Goal: Find specific page/section: Find specific page/section

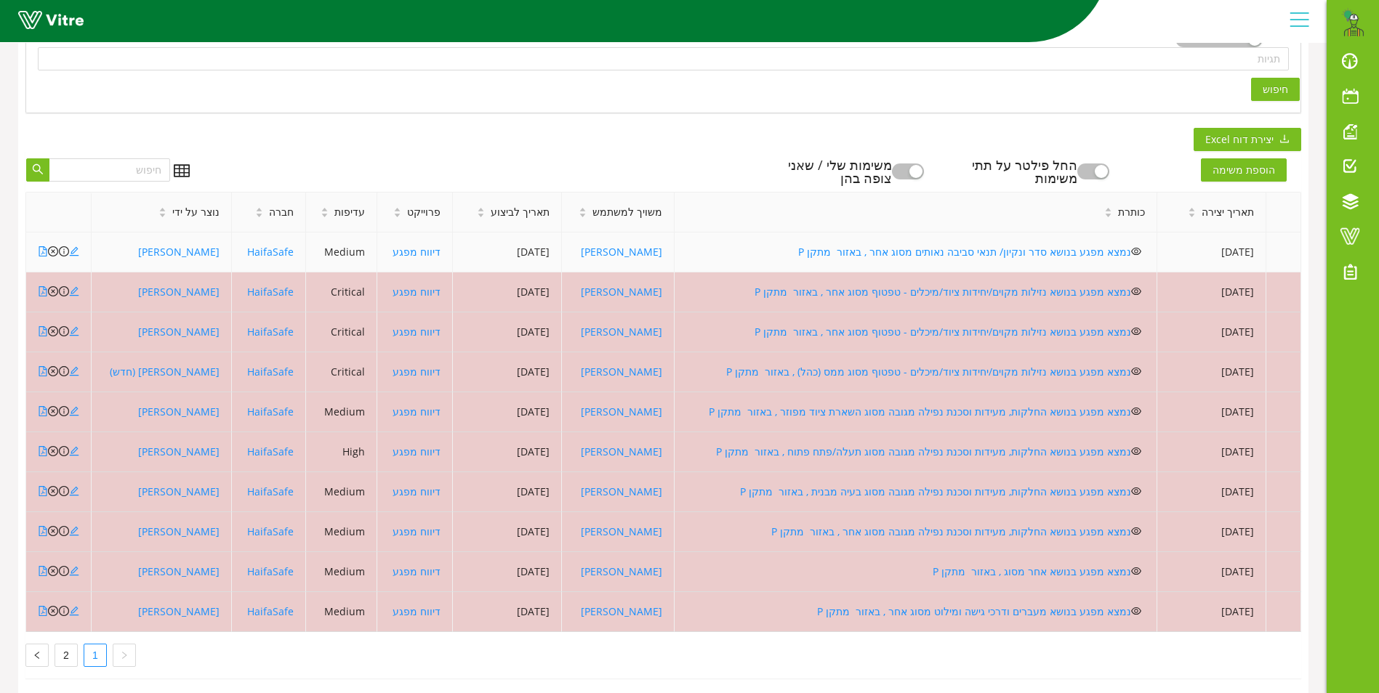
scroll to position [374, 0]
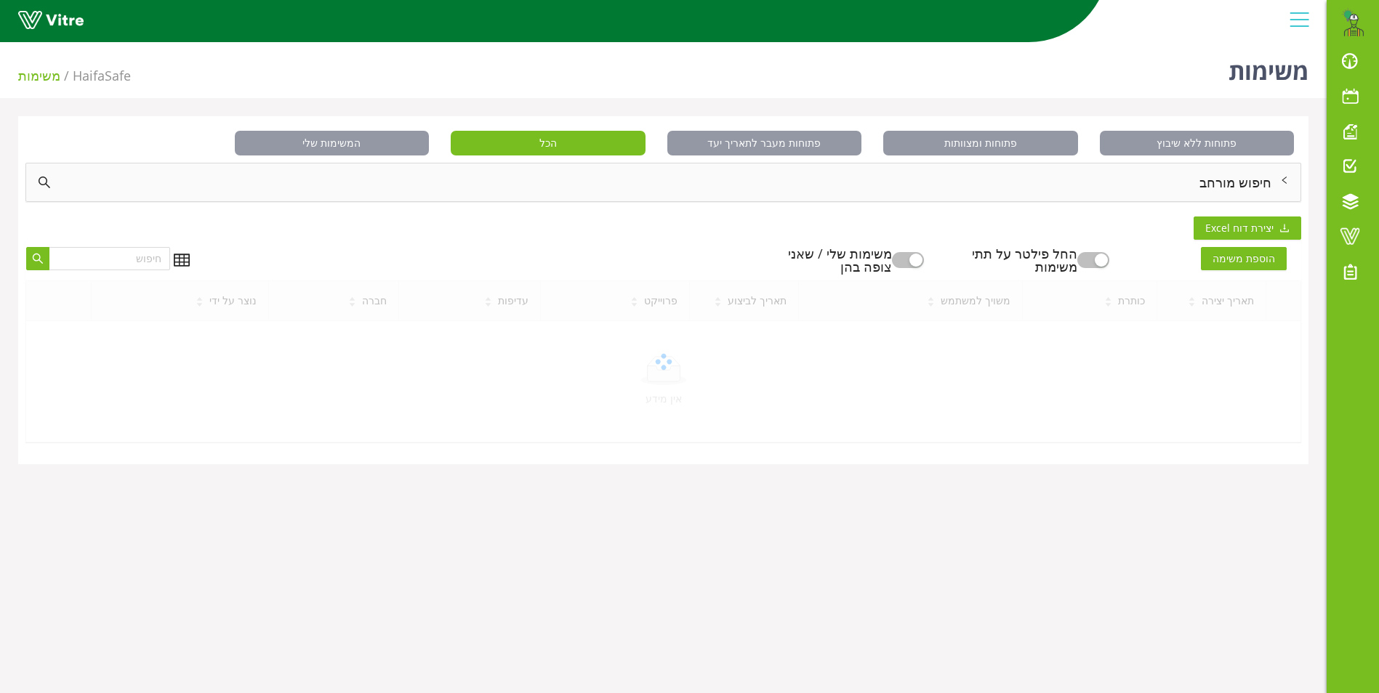
scroll to position [36, 0]
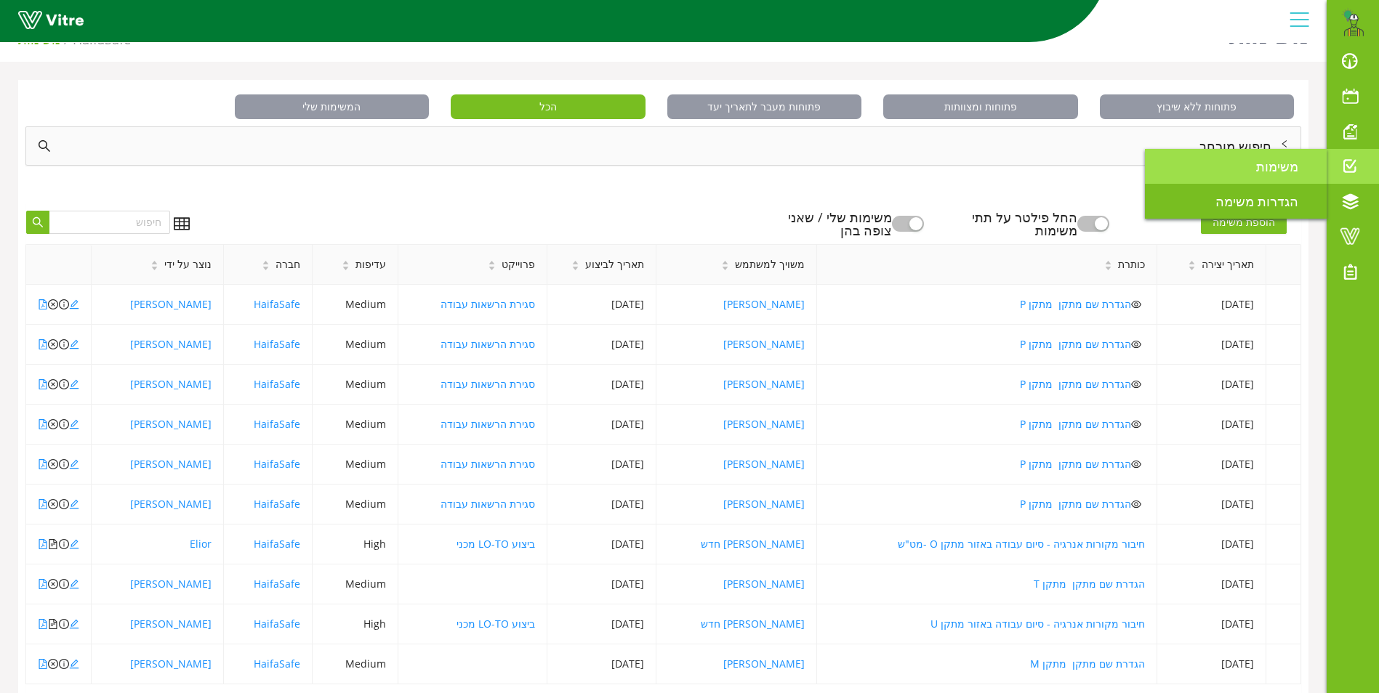
click at [1299, 167] on span "משימות" at bounding box center [1286, 166] width 60 height 17
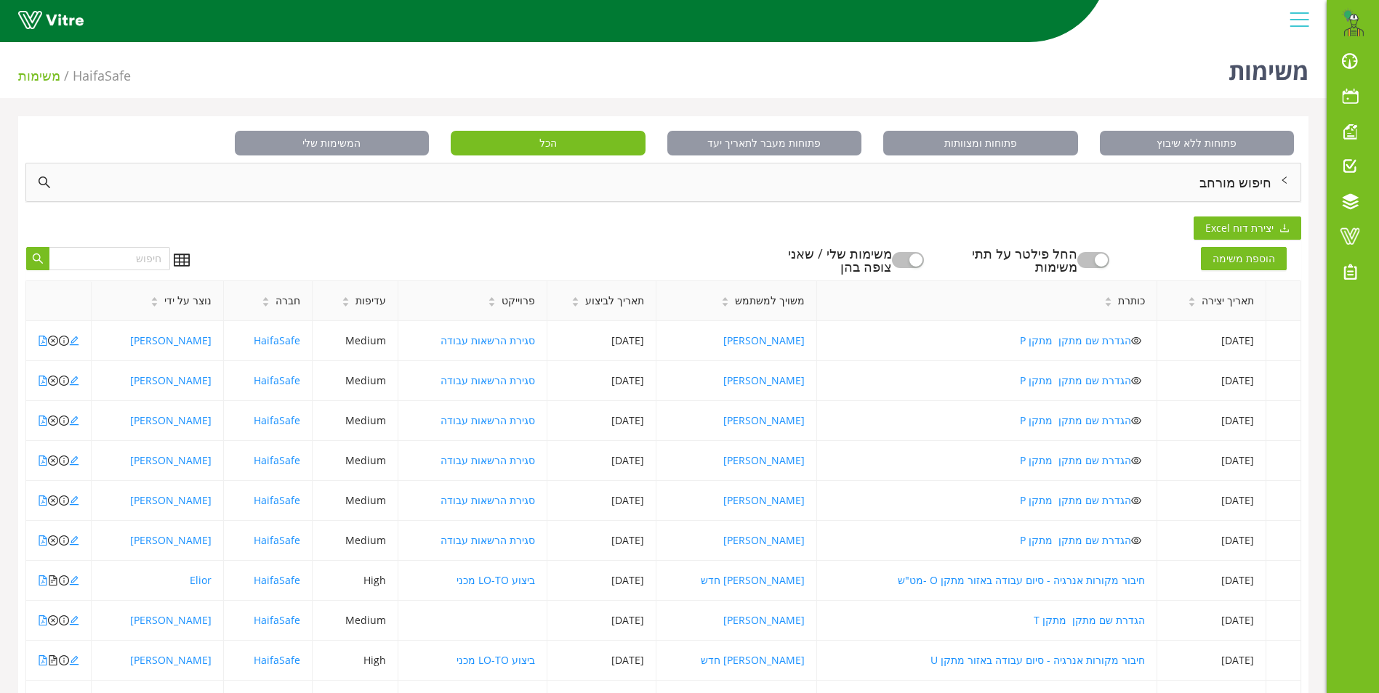
click at [1234, 174] on div "חיפוש מורחב" at bounding box center [663, 183] width 1274 height 38
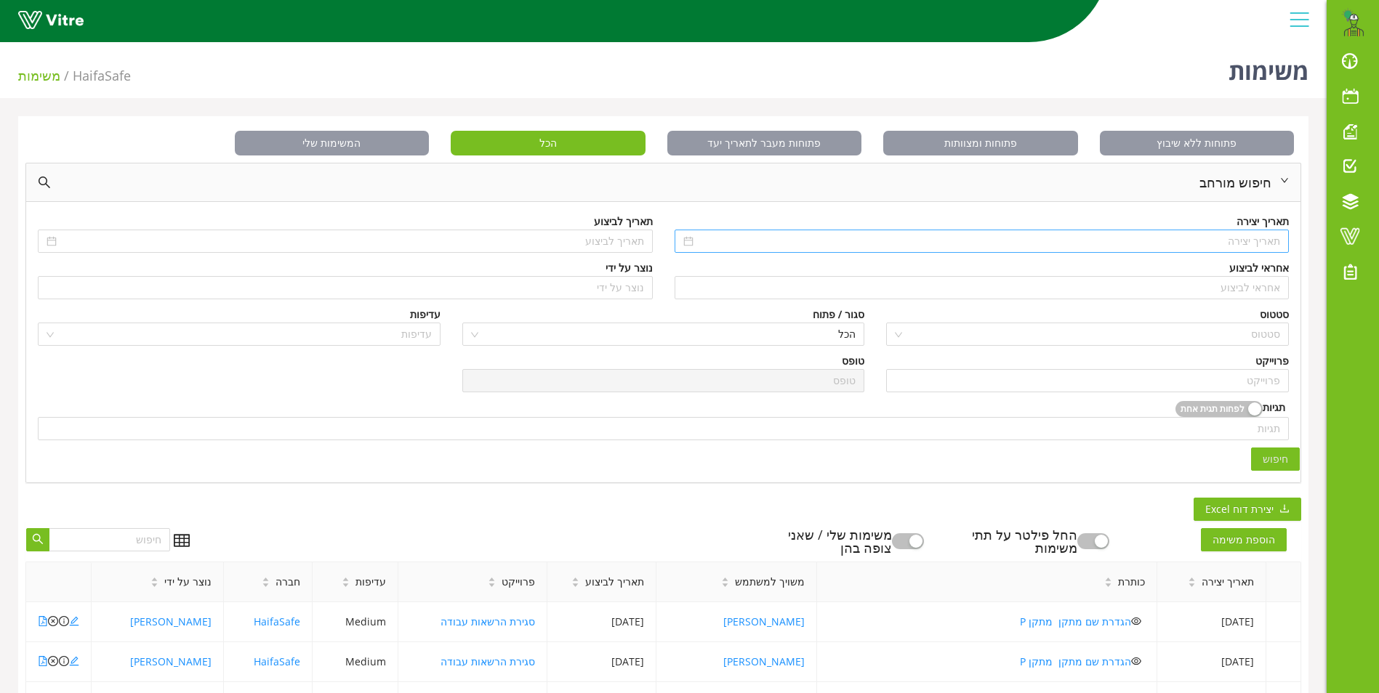
click at [1237, 230] on div at bounding box center [981, 241] width 615 height 23
click at [1268, 267] on button "button" at bounding box center [1274, 270] width 16 height 29
type input "01/09/2024"
click at [1262, 319] on div "1" at bounding box center [1265, 323] width 17 height 17
click at [1265, 286] on input "search" at bounding box center [981, 288] width 597 height 22
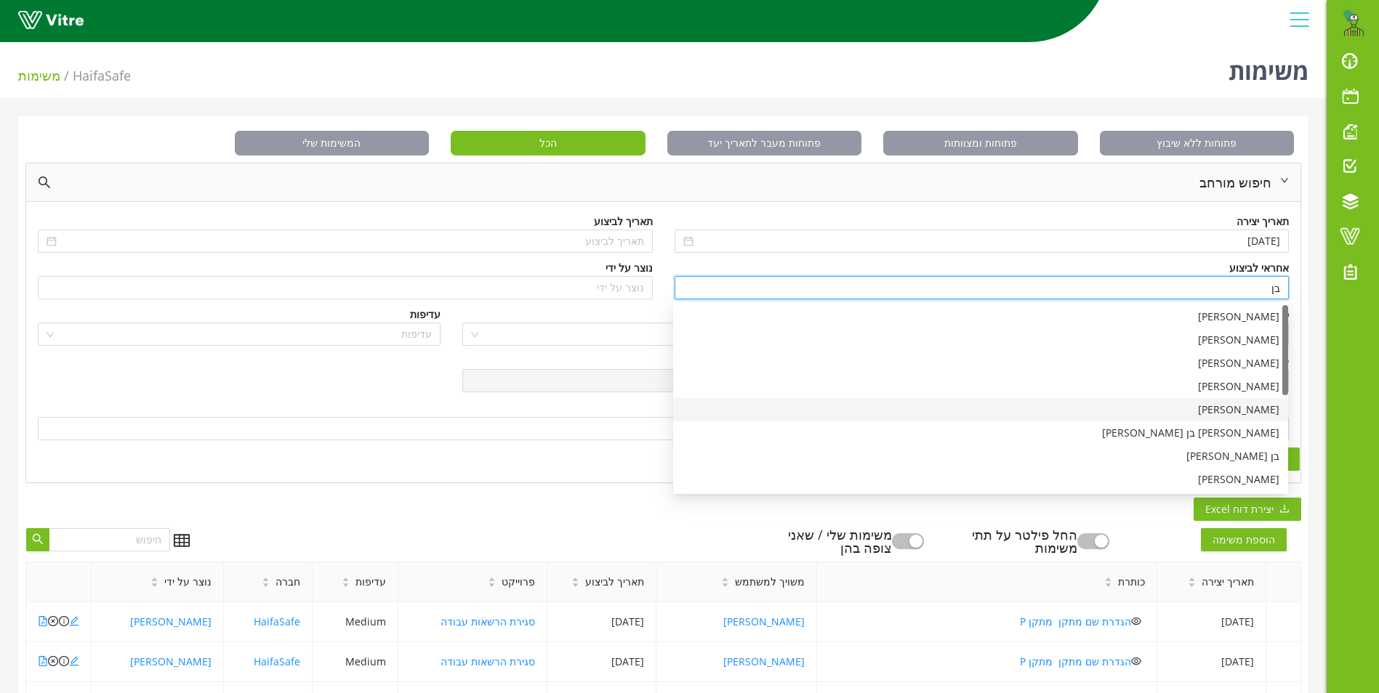
click at [1263, 411] on div "בן שרעבי" at bounding box center [980, 410] width 597 height 16
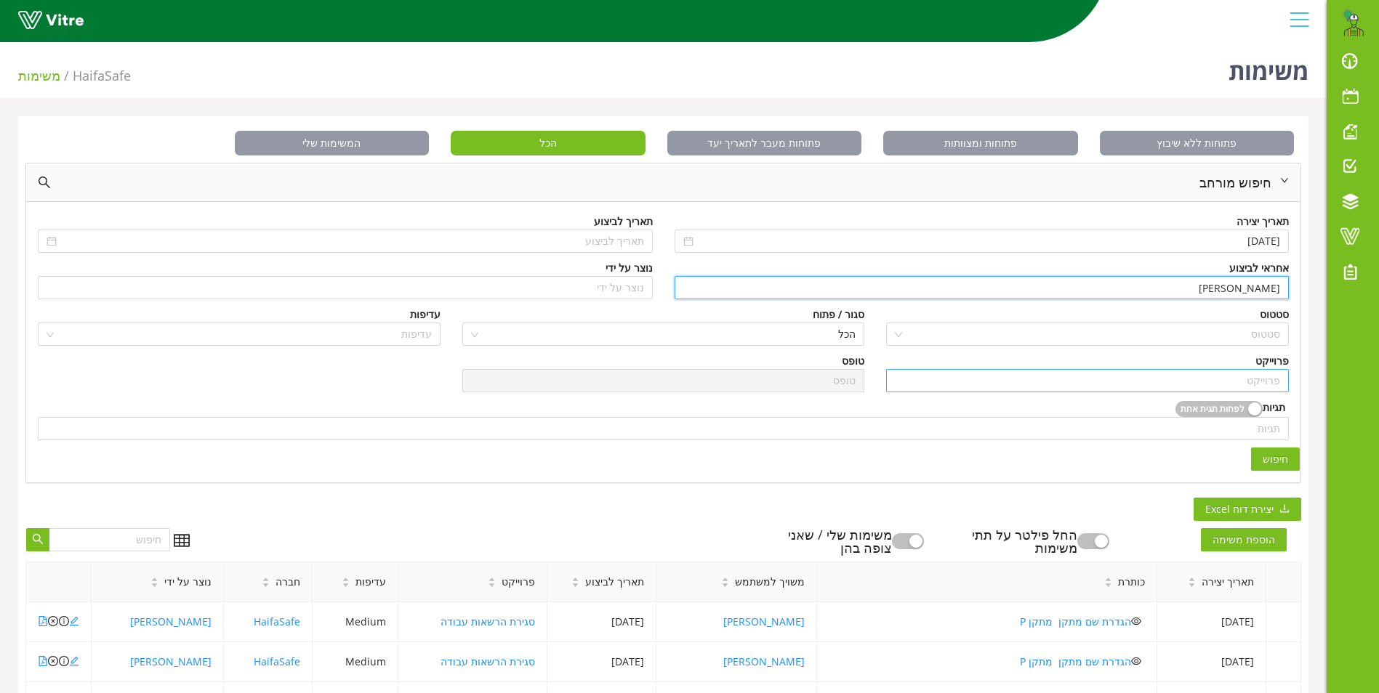
type input "בן שרעבי"
click at [1270, 387] on input "search" at bounding box center [1087, 381] width 385 height 22
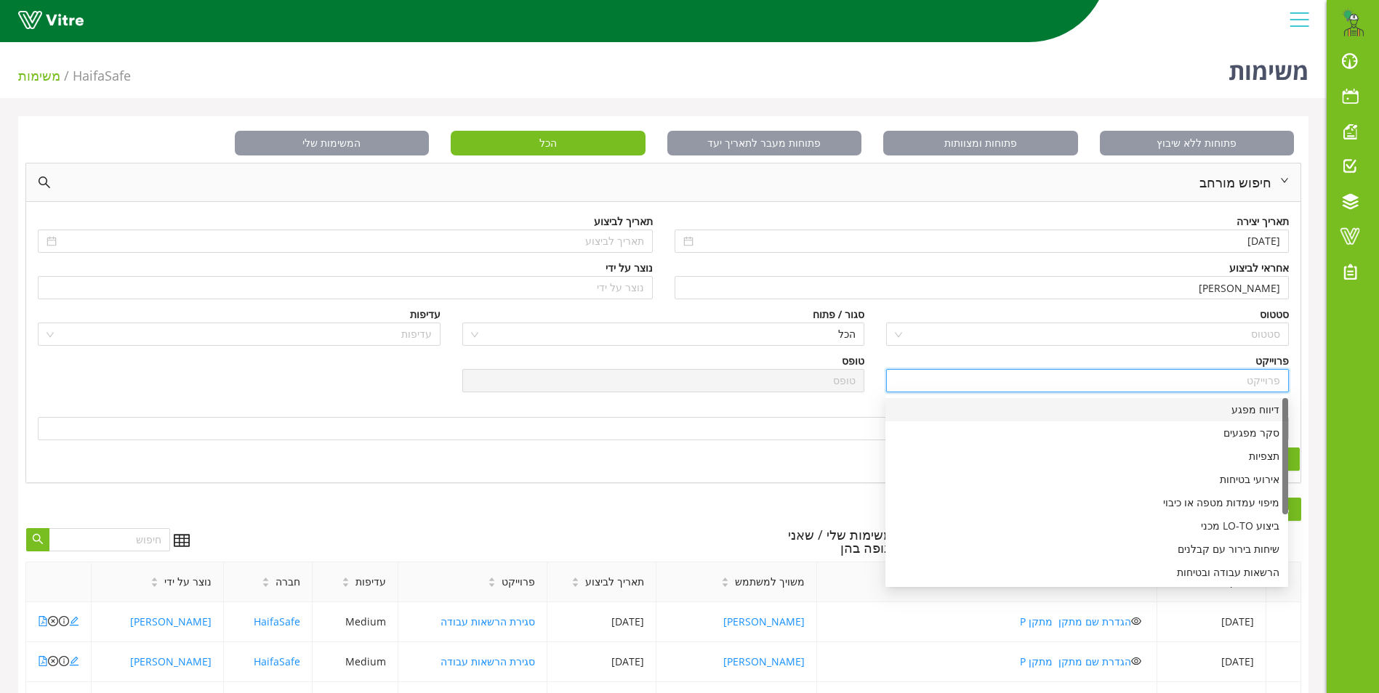
click at [1249, 407] on div "דיווח מפגע" at bounding box center [1086, 410] width 385 height 16
type input "דיווח מפגע"
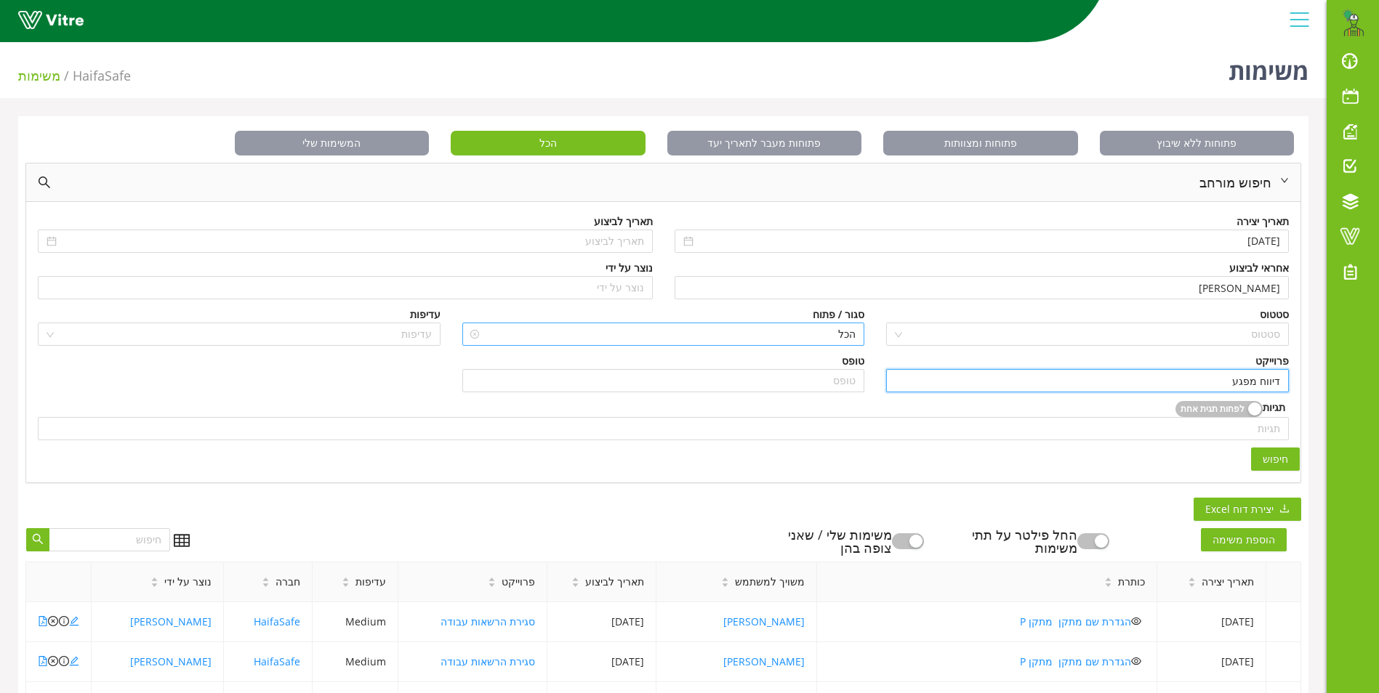
click at [818, 331] on span "הכל" at bounding box center [663, 334] width 385 height 22
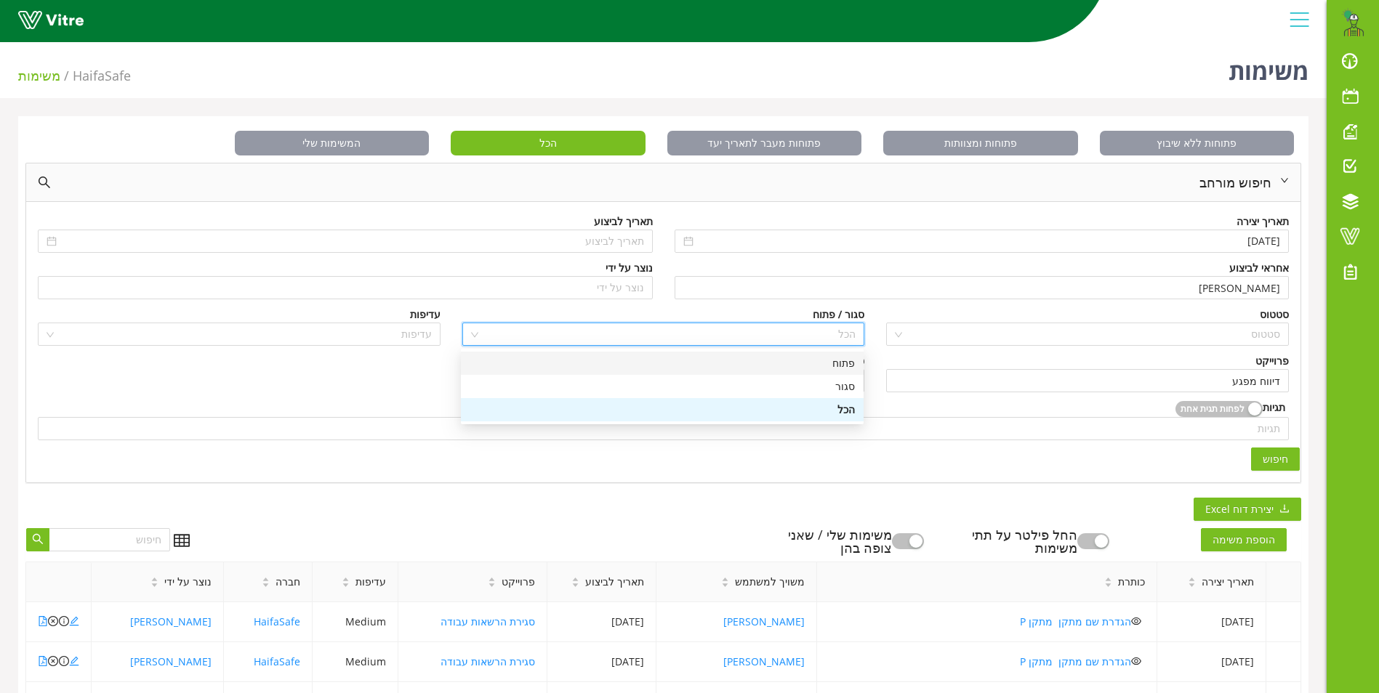
click at [845, 363] on div "פתוח" at bounding box center [662, 363] width 385 height 16
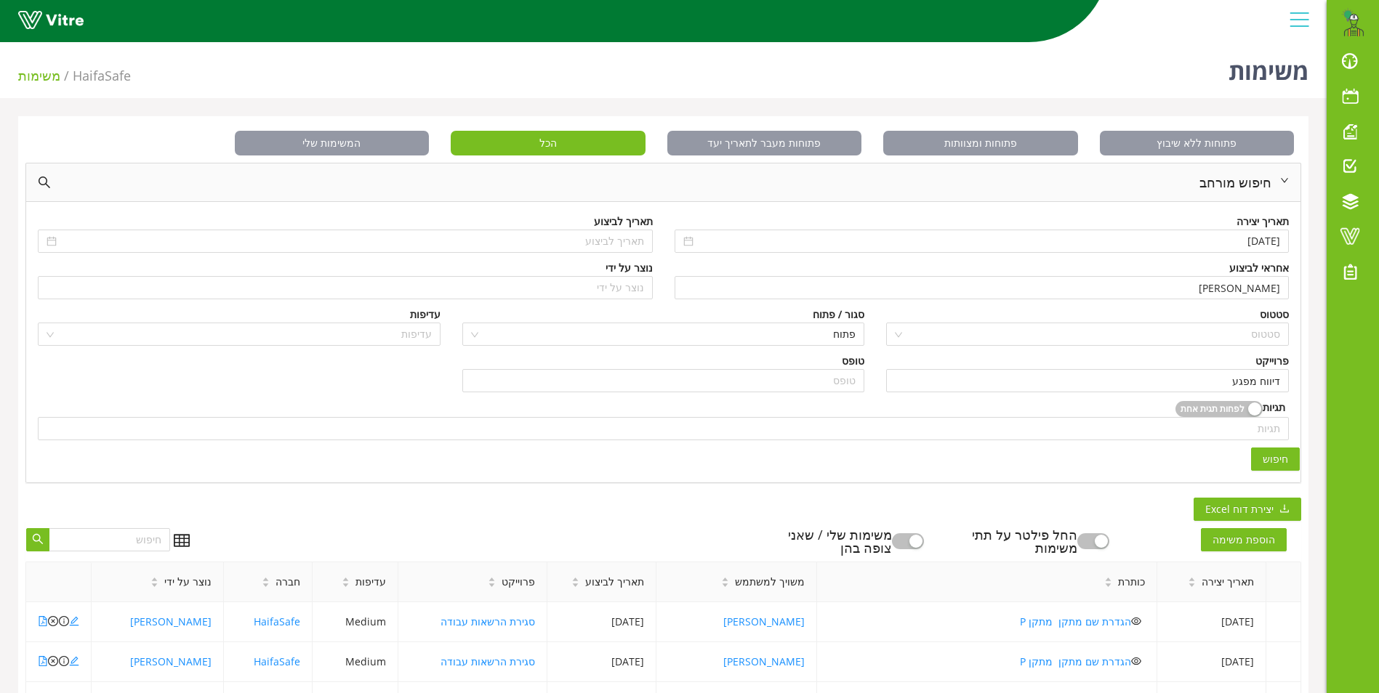
click at [1281, 458] on span "חיפוש" at bounding box center [1274, 459] width 25 height 16
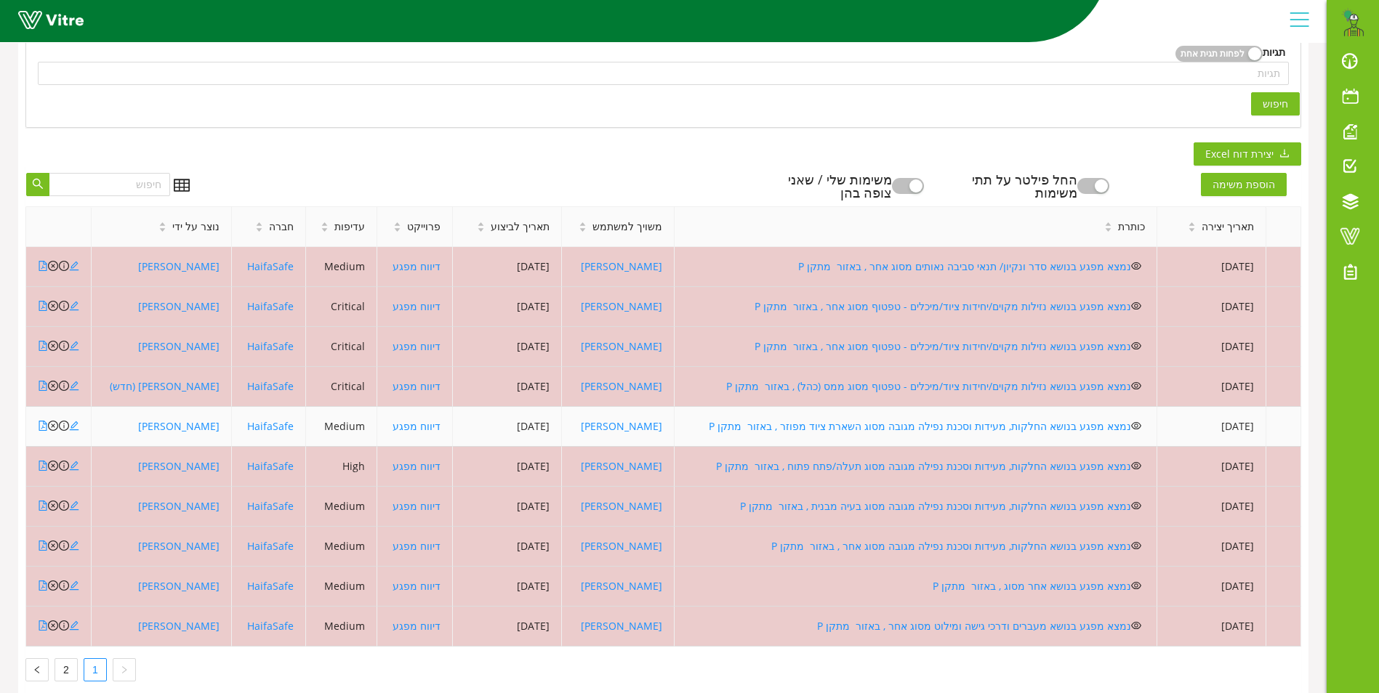
scroll to position [388, 0]
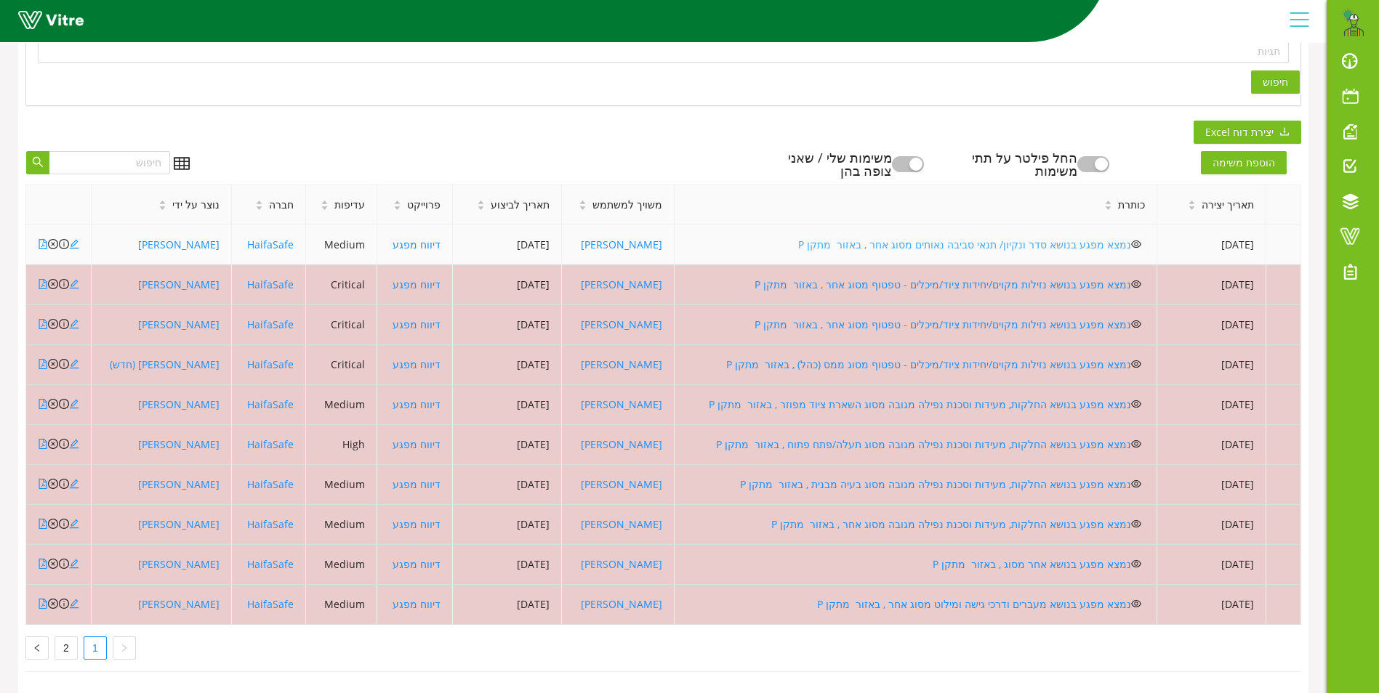
click at [912, 238] on link "נמצא מפגע בנושא סדר ונקיון/ תנאי סביבה נאותים מסוג אחר , באזור מתקן P" at bounding box center [964, 245] width 333 height 14
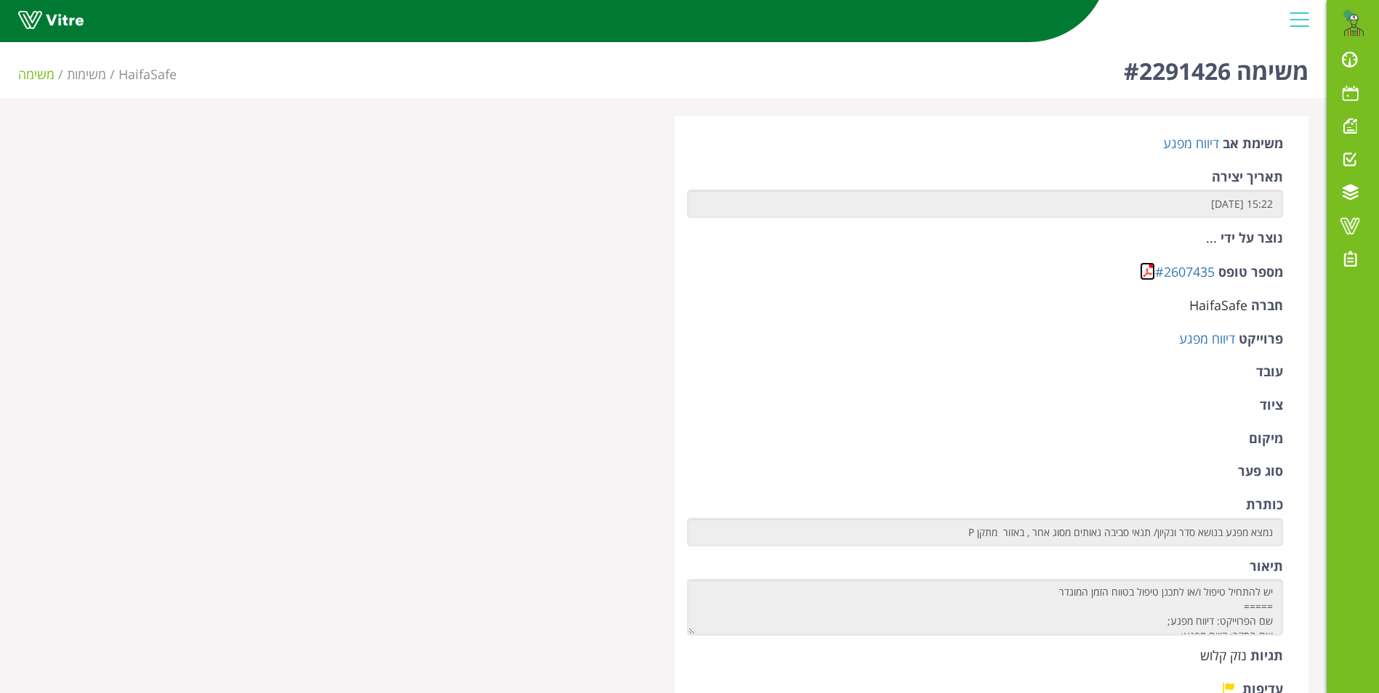
click at [1148, 273] on link at bounding box center [1147, 271] width 15 height 18
